Goal: Navigation & Orientation: Understand site structure

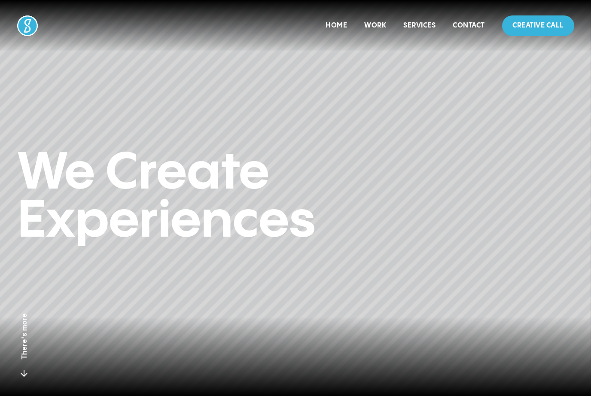
click at [335, 20] on div "Home" at bounding box center [336, 25] width 21 height 21
click at [336, 23] on link "Home" at bounding box center [336, 25] width 21 height 7
click at [375, 18] on div "Work" at bounding box center [375, 25] width 22 height 21
click at [377, 22] on link "Work" at bounding box center [375, 25] width 22 height 7
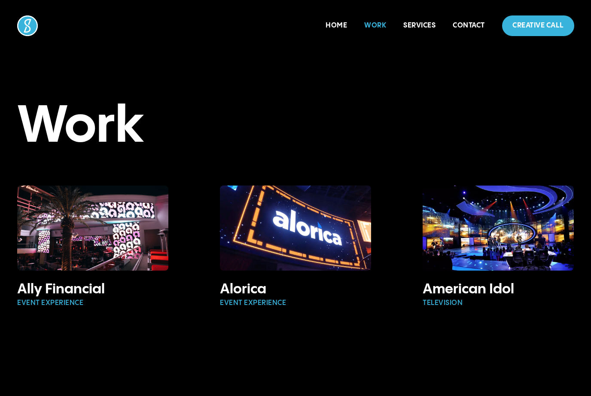
click at [341, 22] on link "Home" at bounding box center [336, 25] width 21 height 7
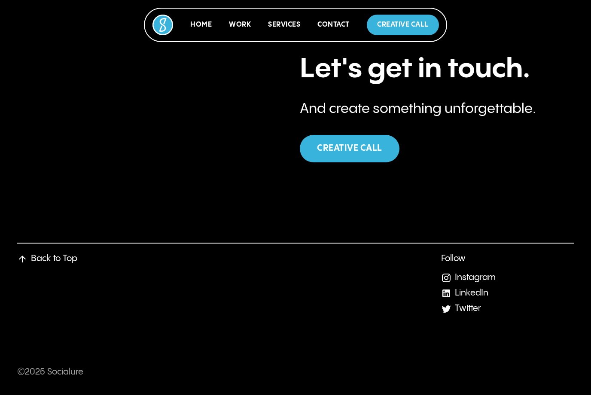
scroll to position [3301, 0]
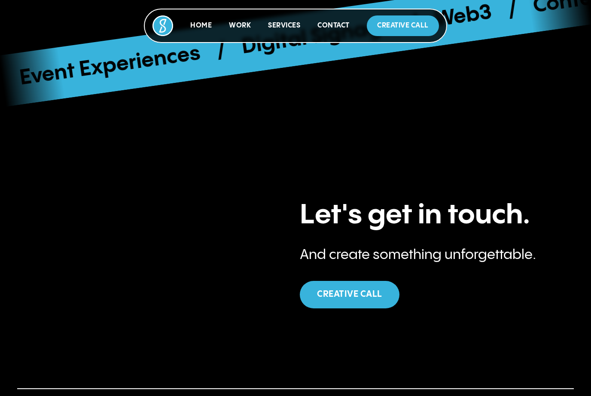
click at [288, 24] on link "Services" at bounding box center [284, 25] width 32 height 7
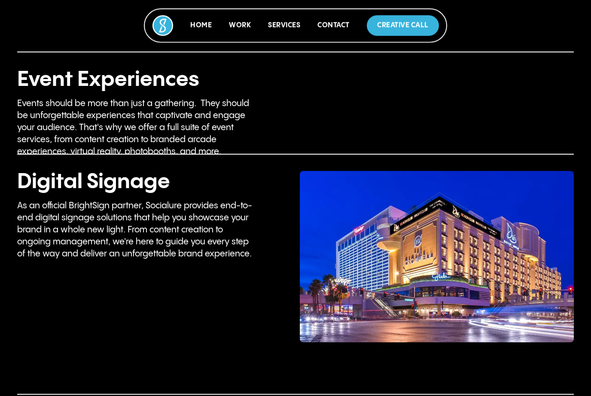
scroll to position [1448, 0]
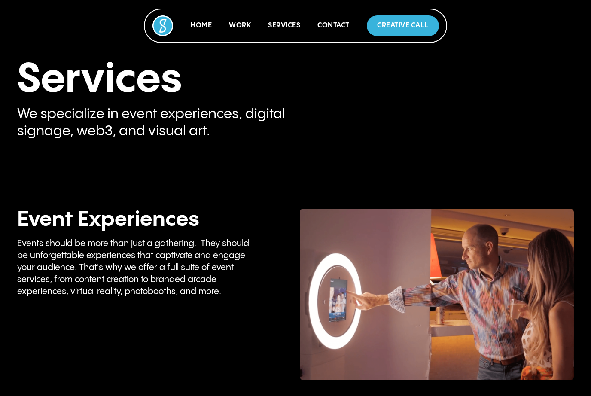
click at [342, 26] on link "Contact" at bounding box center [334, 25] width 32 height 7
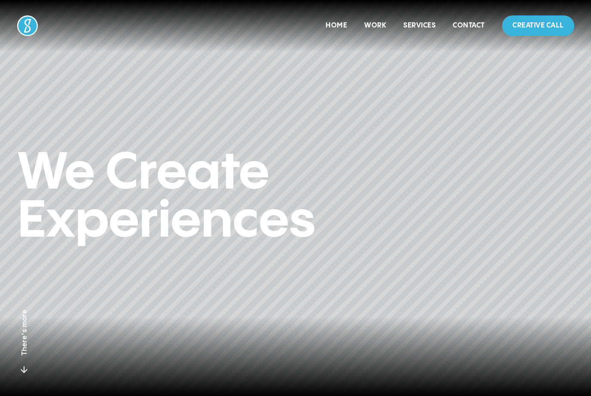
click at [28, 22] on img at bounding box center [27, 25] width 21 height 21
click at [425, 26] on link "Services" at bounding box center [420, 25] width 32 height 7
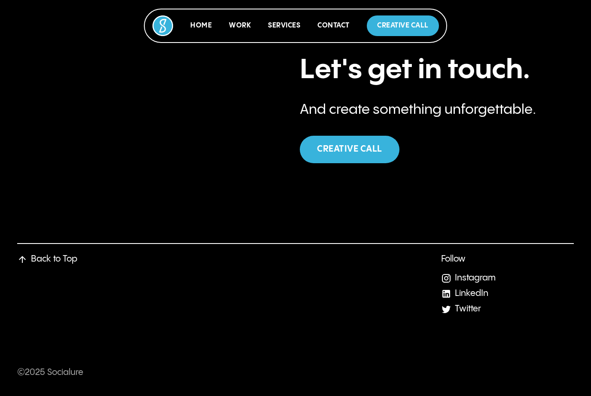
scroll to position [3301, 0]
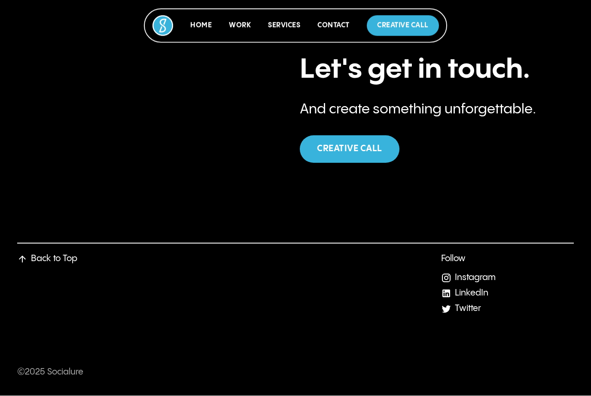
click at [485, 283] on link "Instagram" at bounding box center [475, 278] width 41 height 9
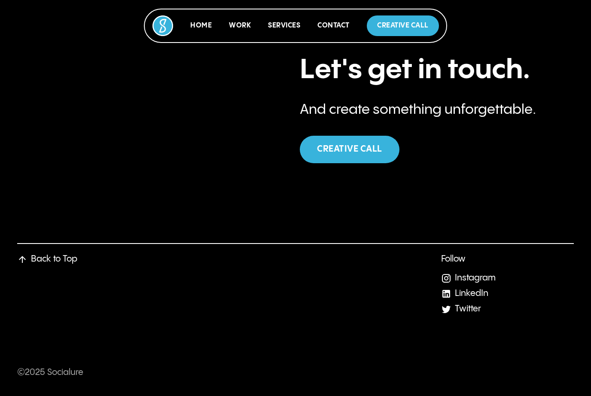
click at [488, 297] on link "LinkedIn" at bounding box center [472, 293] width 34 height 9
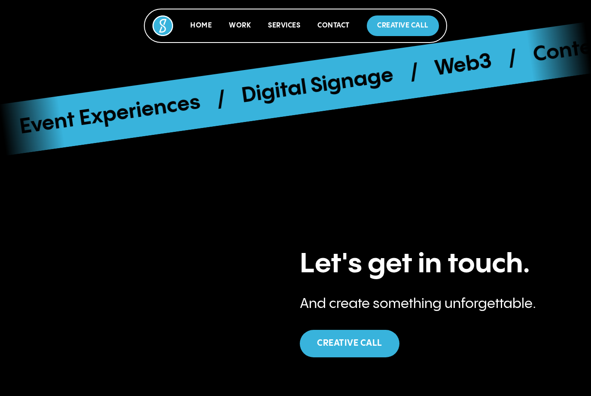
click at [194, 28] on link "Home" at bounding box center [200, 25] width 21 height 7
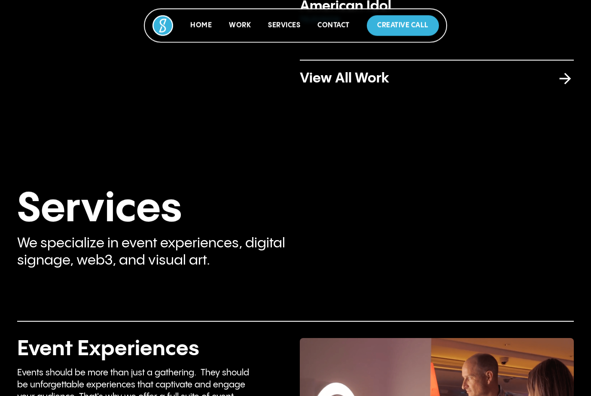
scroll to position [1320, 0]
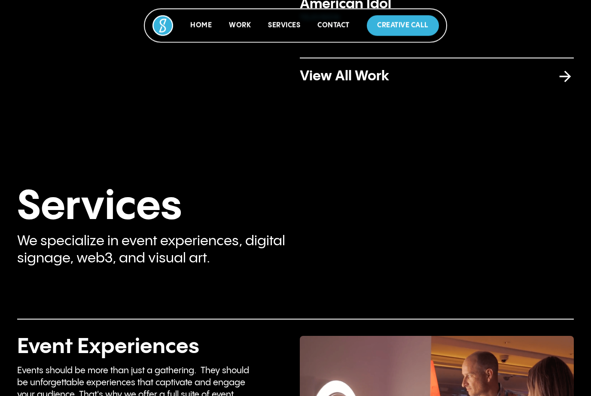
click at [376, 86] on h3 "View All Work" at bounding box center [423, 76] width 247 height 17
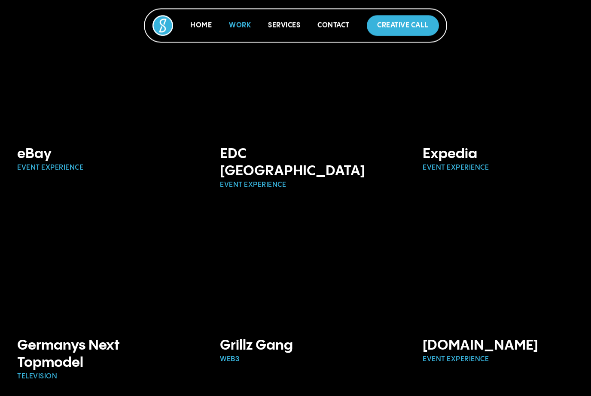
scroll to position [851, 0]
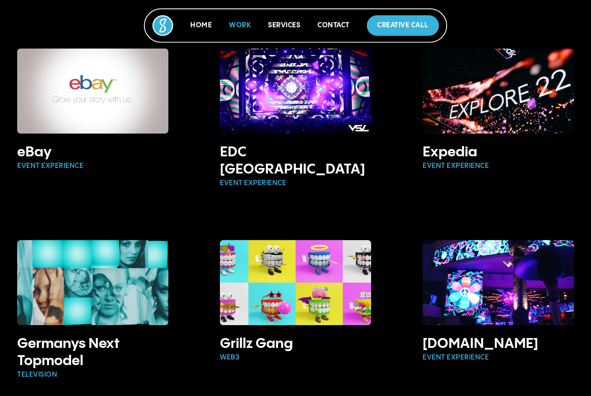
click at [43, 245] on img at bounding box center [92, 283] width 151 height 85
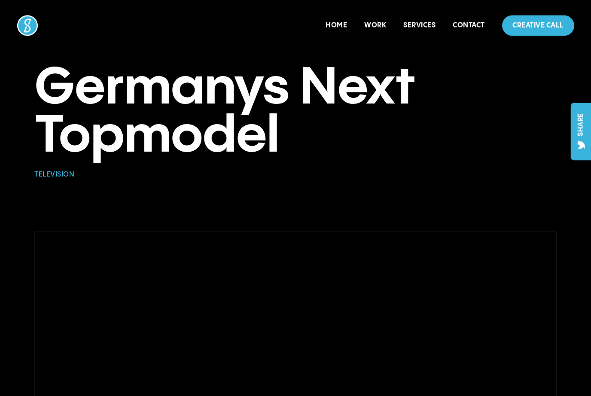
scroll to position [31, 0]
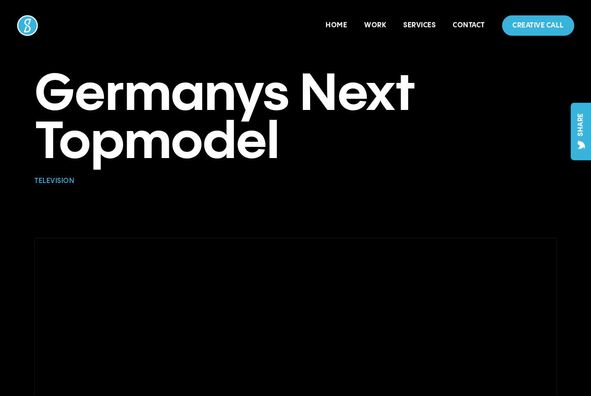
click at [459, 28] on link "Contact" at bounding box center [469, 25] width 32 height 7
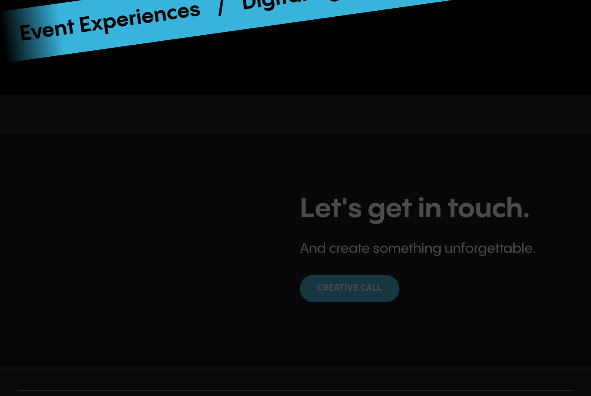
scroll to position [3323, 0]
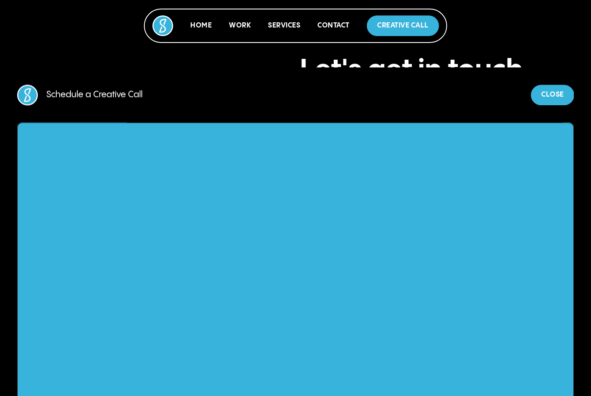
click at [552, 25] on div at bounding box center [295, 198] width 591 height 396
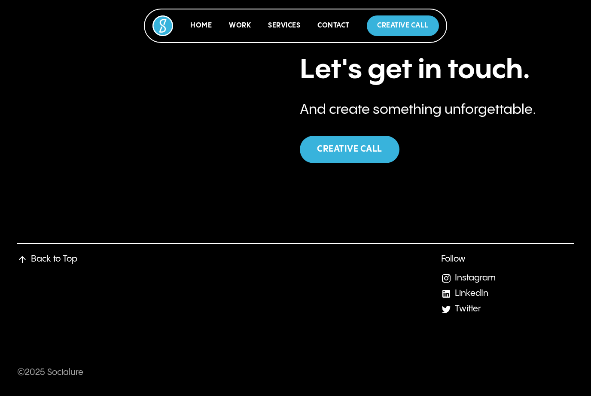
click at [479, 314] on link "Twitter" at bounding box center [468, 309] width 26 height 9
